Goal: Go to known website: Access a specific website the user already knows

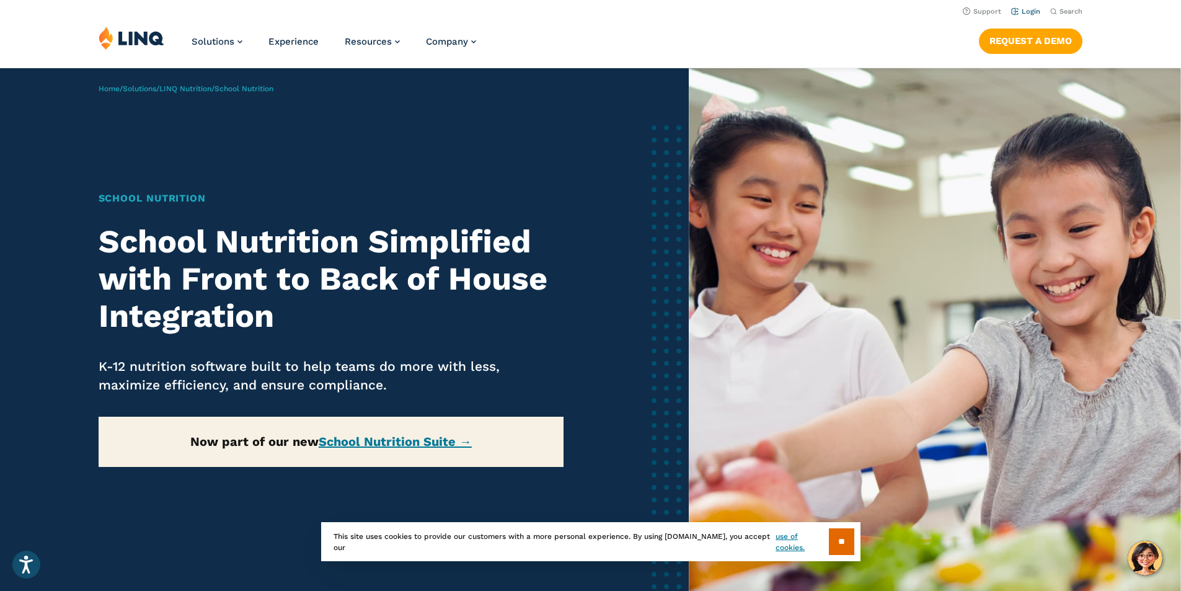
click at [1026, 12] on link "Login" at bounding box center [1025, 11] width 29 height 8
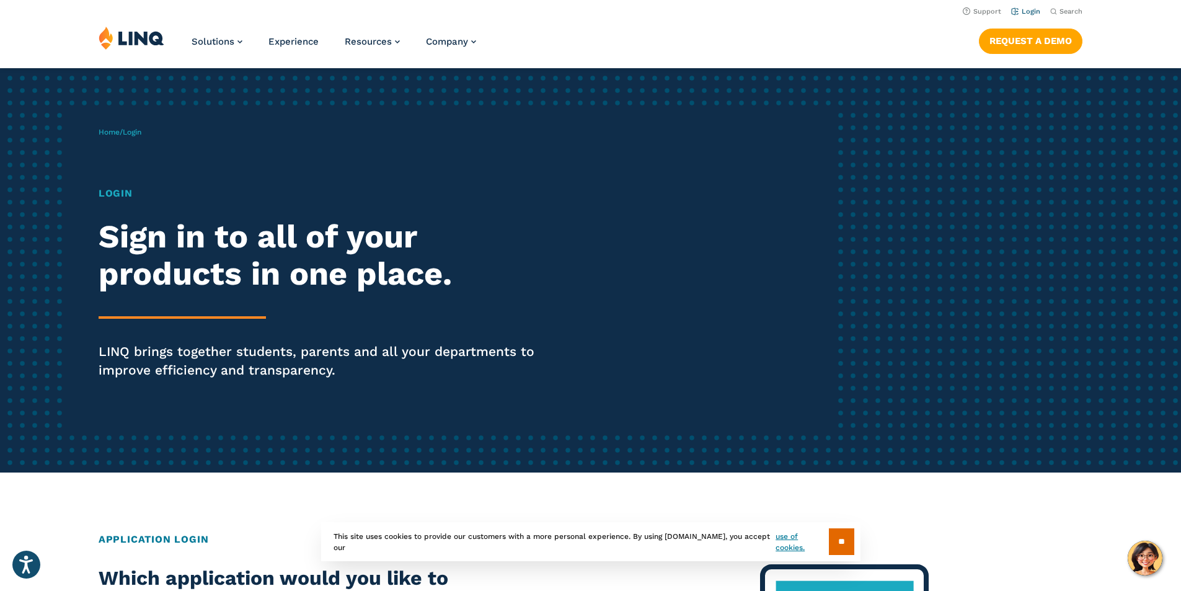
click at [1028, 11] on link "Login" at bounding box center [1025, 11] width 29 height 8
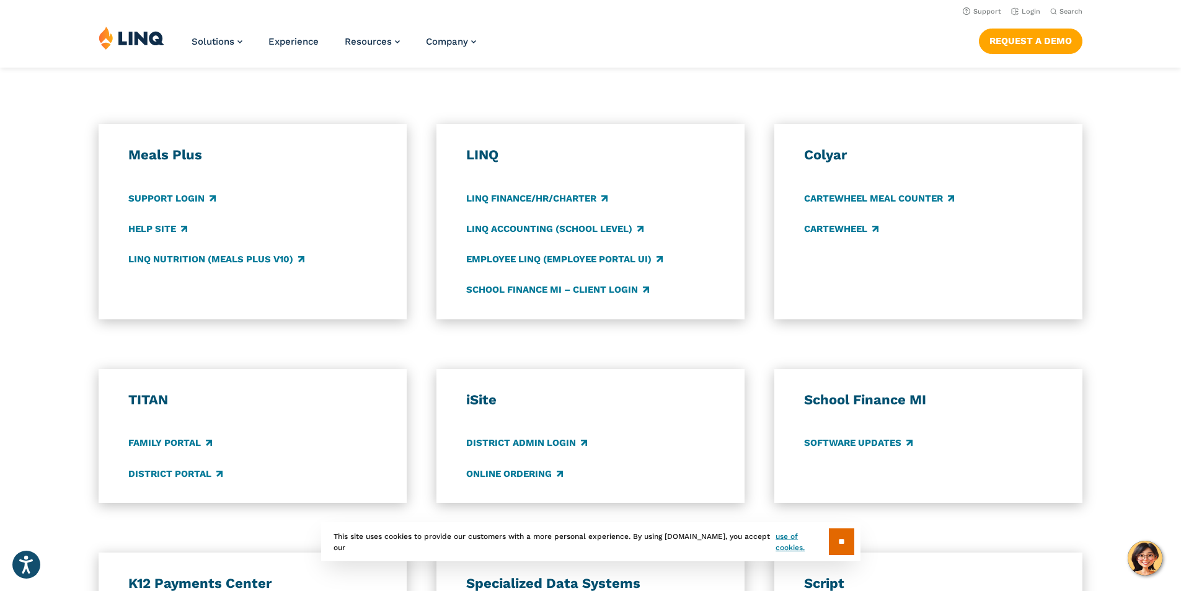
scroll to position [558, 0]
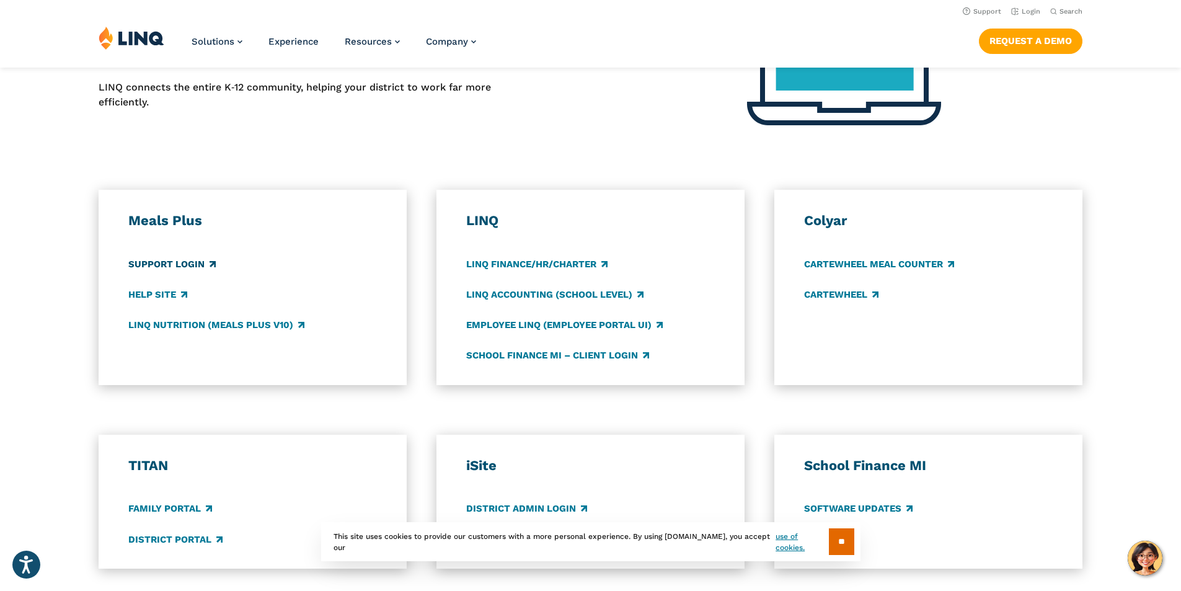
click at [147, 265] on link "Support Login" at bounding box center [171, 264] width 87 height 14
click at [162, 324] on link "LINQ Nutrition (Meals Plus v10)" at bounding box center [216, 325] width 176 height 14
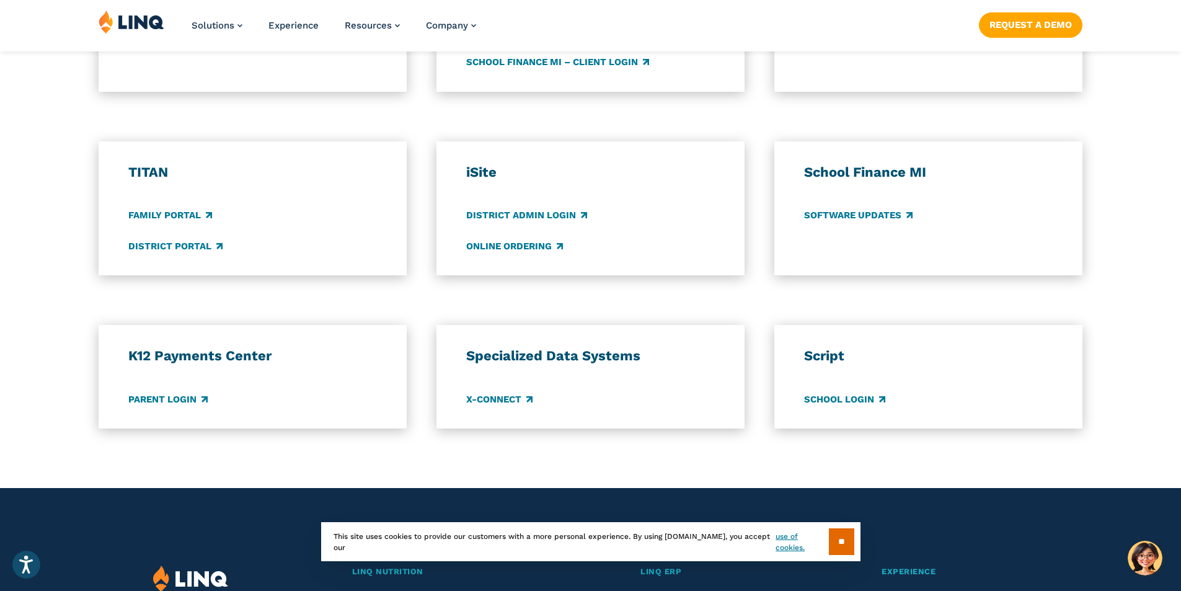
scroll to position [868, 0]
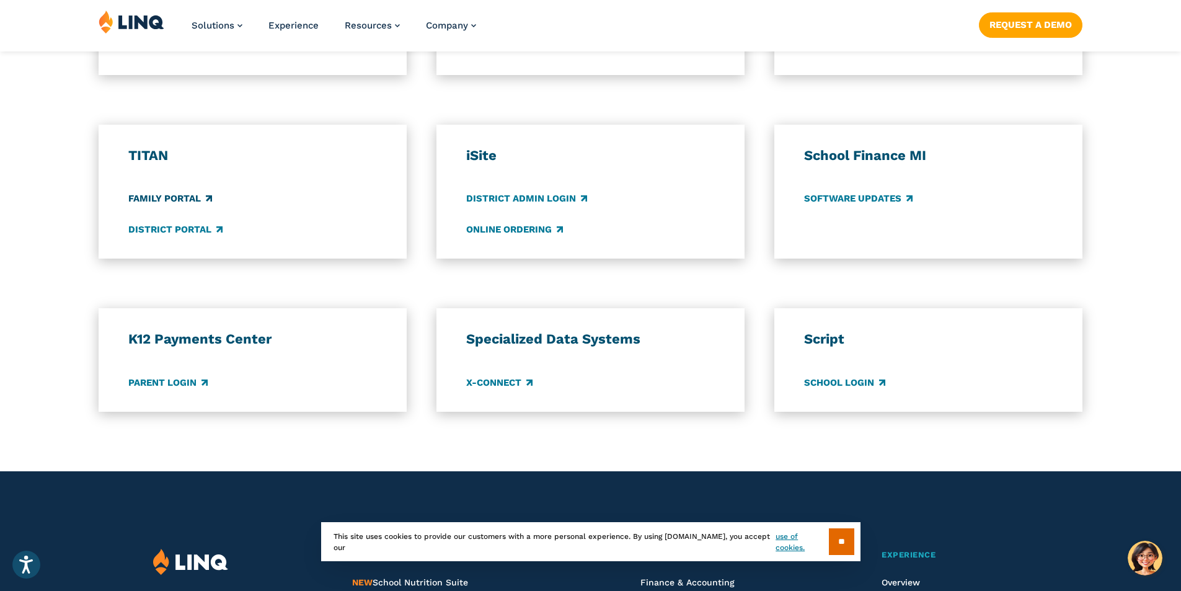
click at [155, 197] on link "Family Portal" at bounding box center [170, 199] width 84 height 14
